Goal: Information Seeking & Learning: Learn about a topic

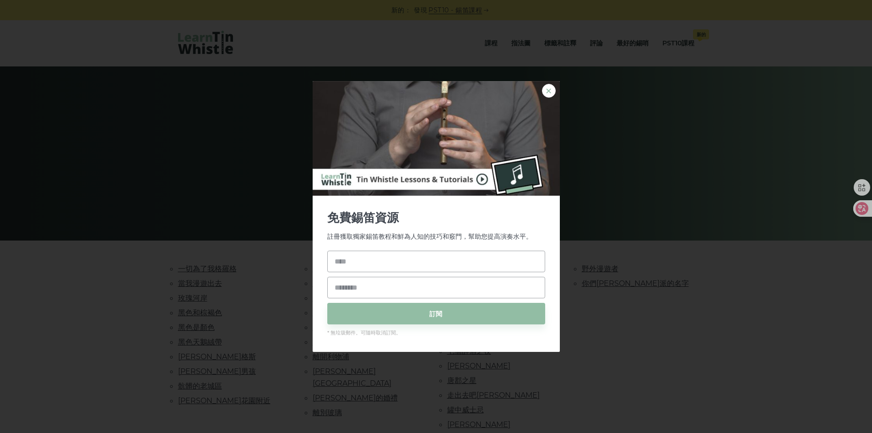
click at [548, 92] on font "×" at bounding box center [549, 90] width 8 height 17
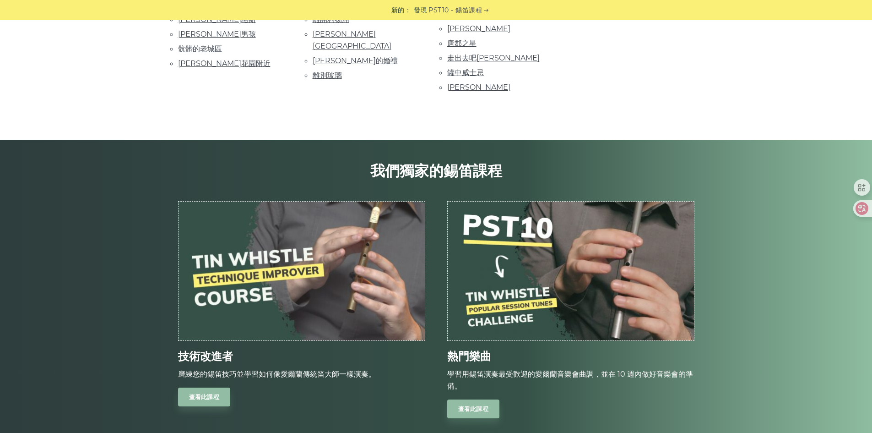
scroll to position [504, 0]
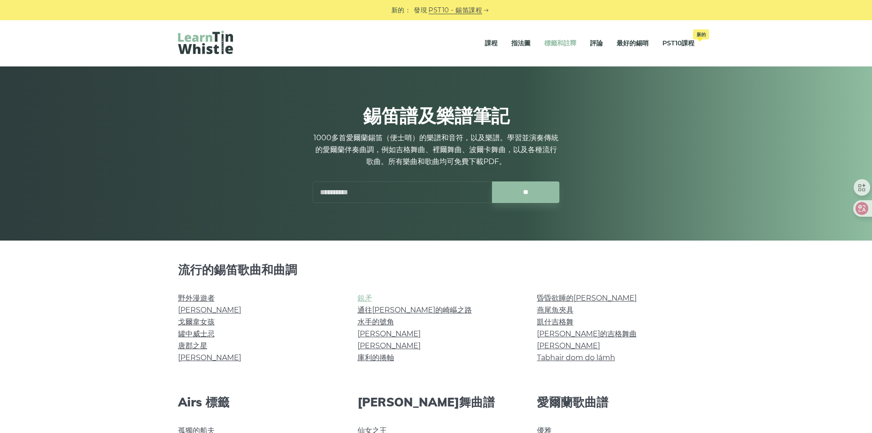
click at [367, 297] on font "銀矛" at bounding box center [365, 298] width 15 height 9
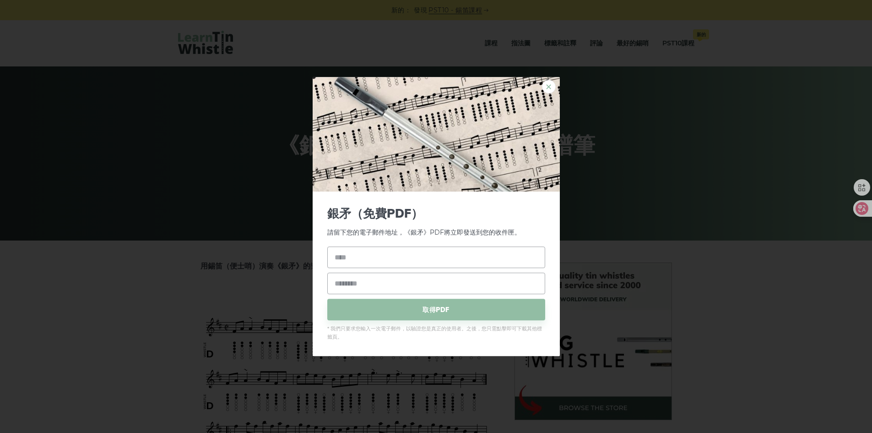
click at [550, 88] on font "×" at bounding box center [549, 86] width 8 height 17
